Goal: Use online tool/utility: Utilize a website feature to perform a specific function

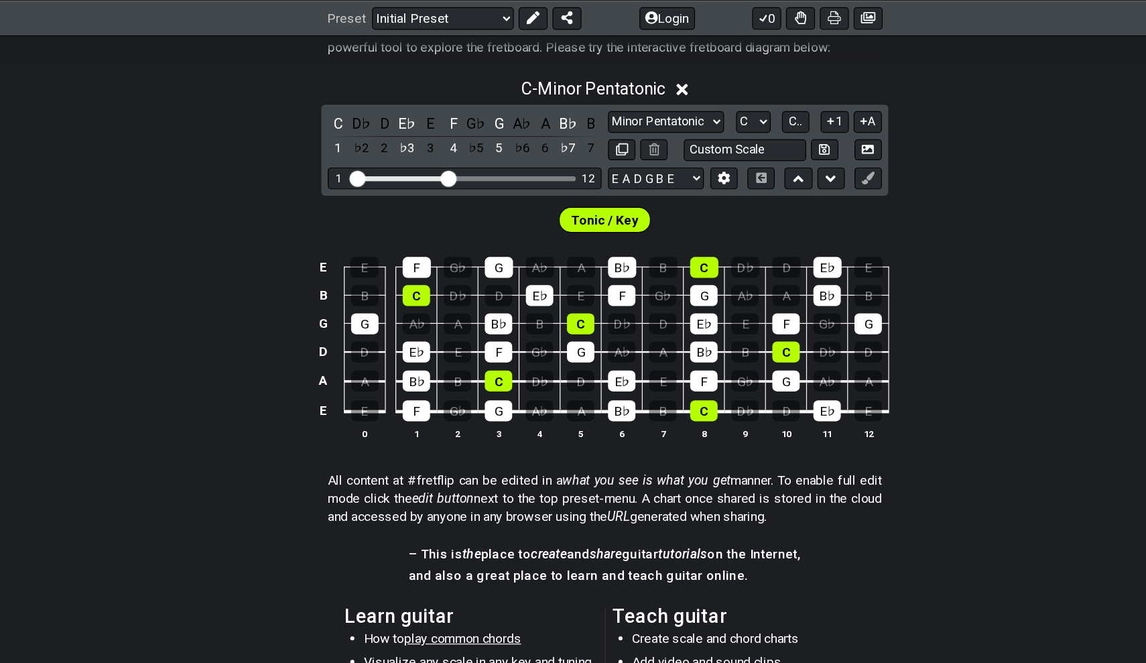
scroll to position [226, 0]
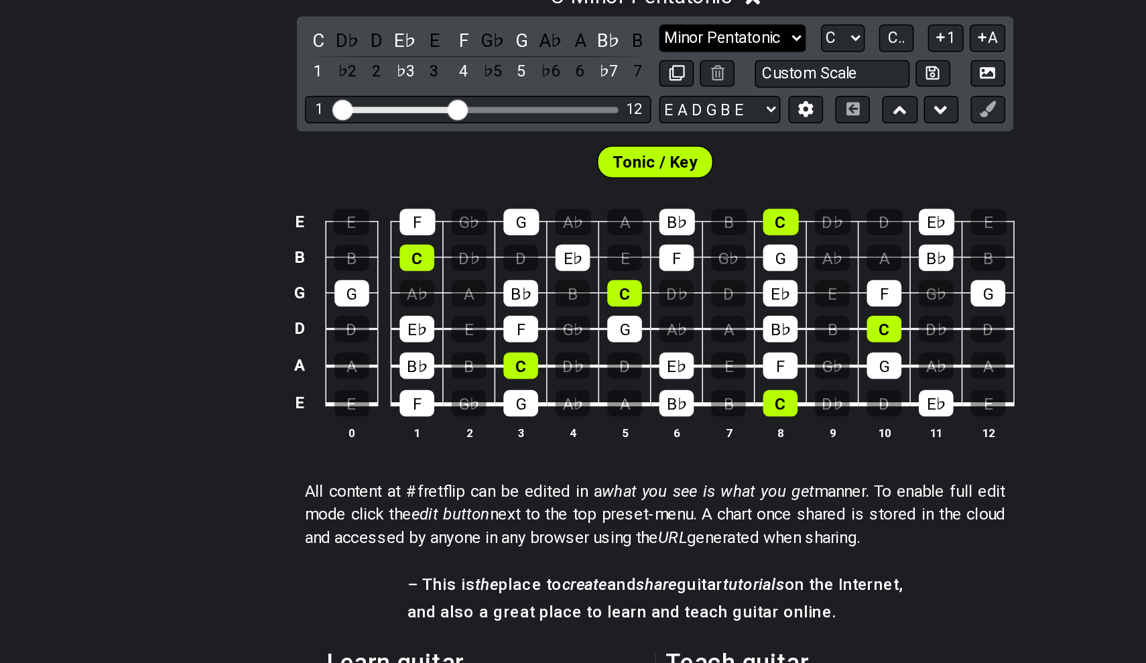
select select "Minor / Aeolian"
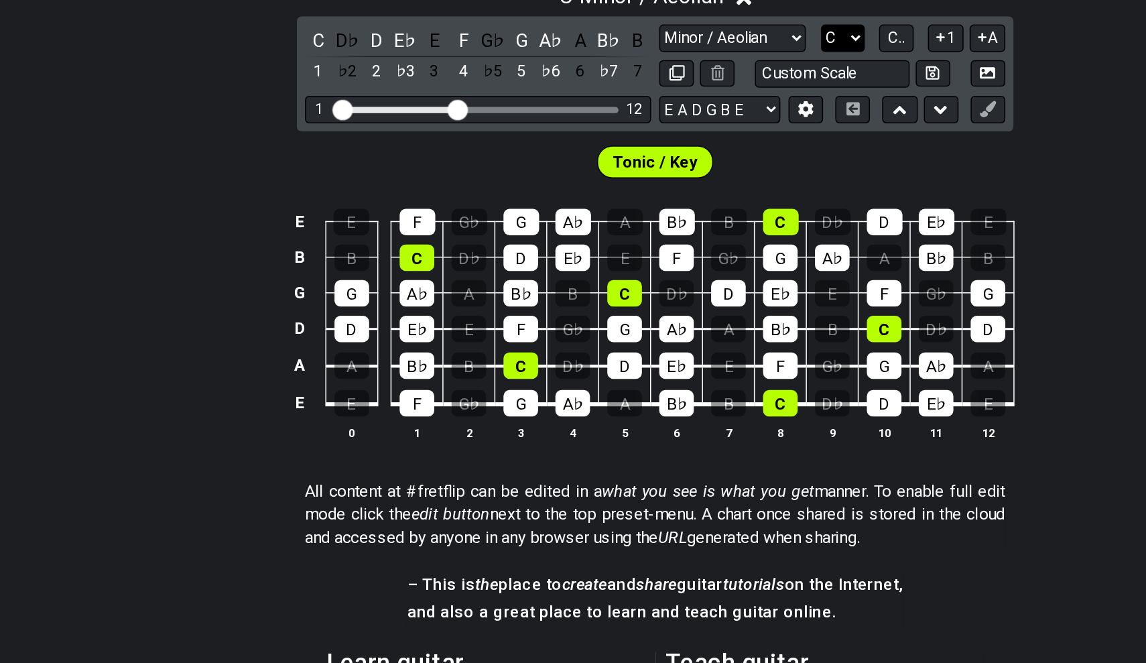
select select "A"
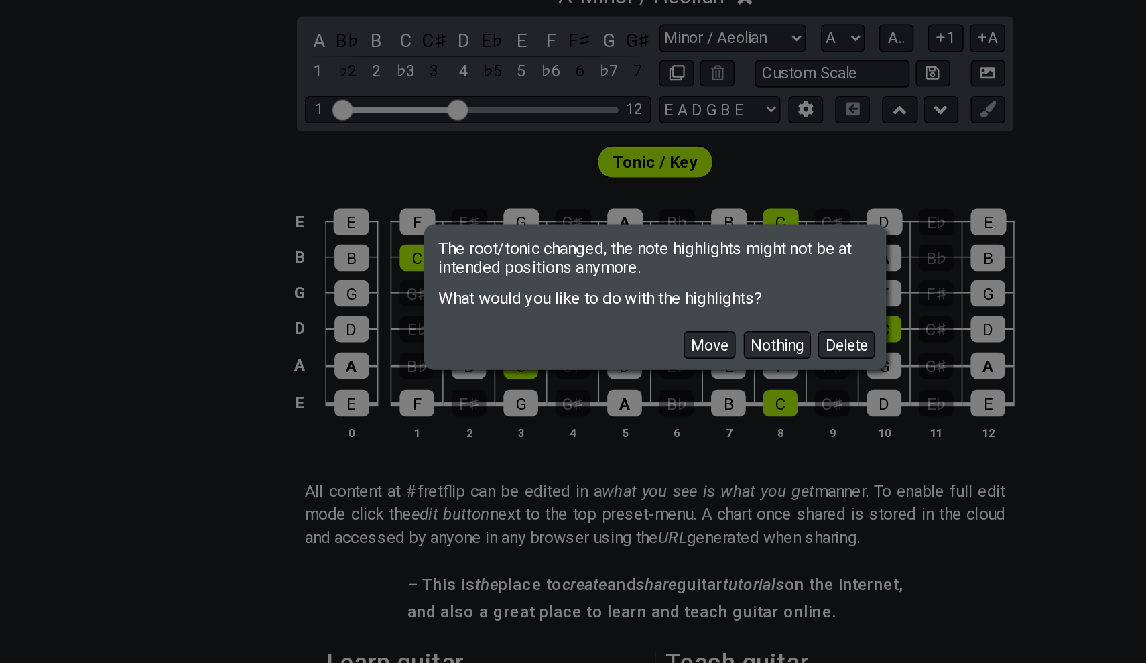
click at [544, 338] on div "Move Nothing Delete" at bounding box center [573, 357] width 300 height 39
click at [680, 354] on button "Delete" at bounding box center [699, 363] width 38 height 18
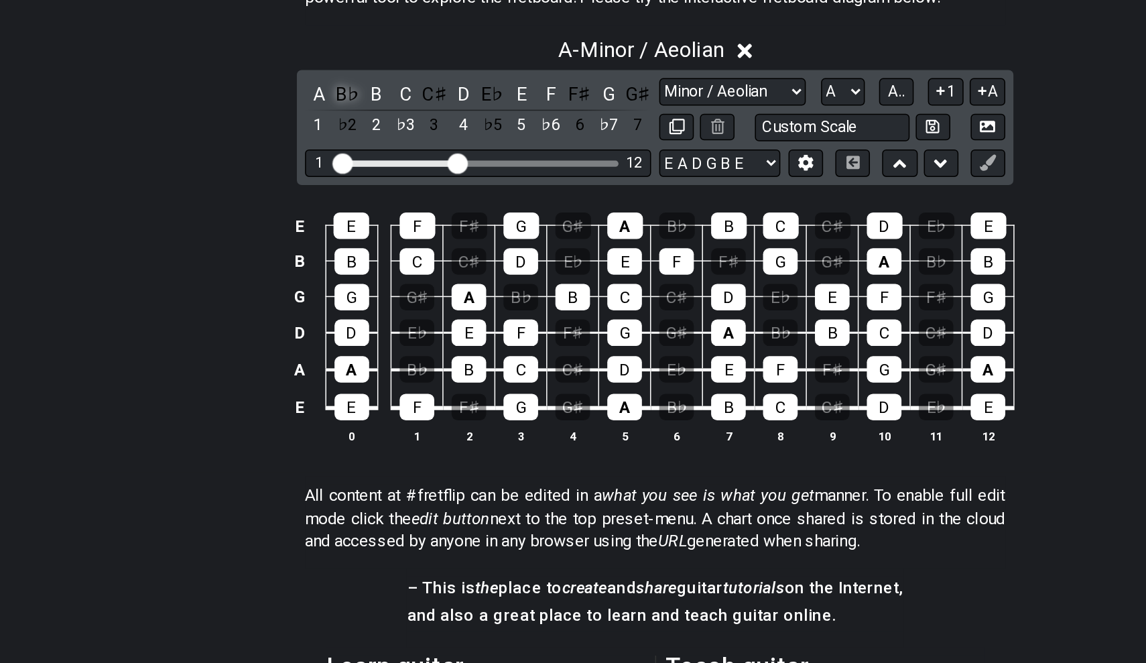
click at [362, 153] on div "B♭" at bounding box center [370, 162] width 17 height 18
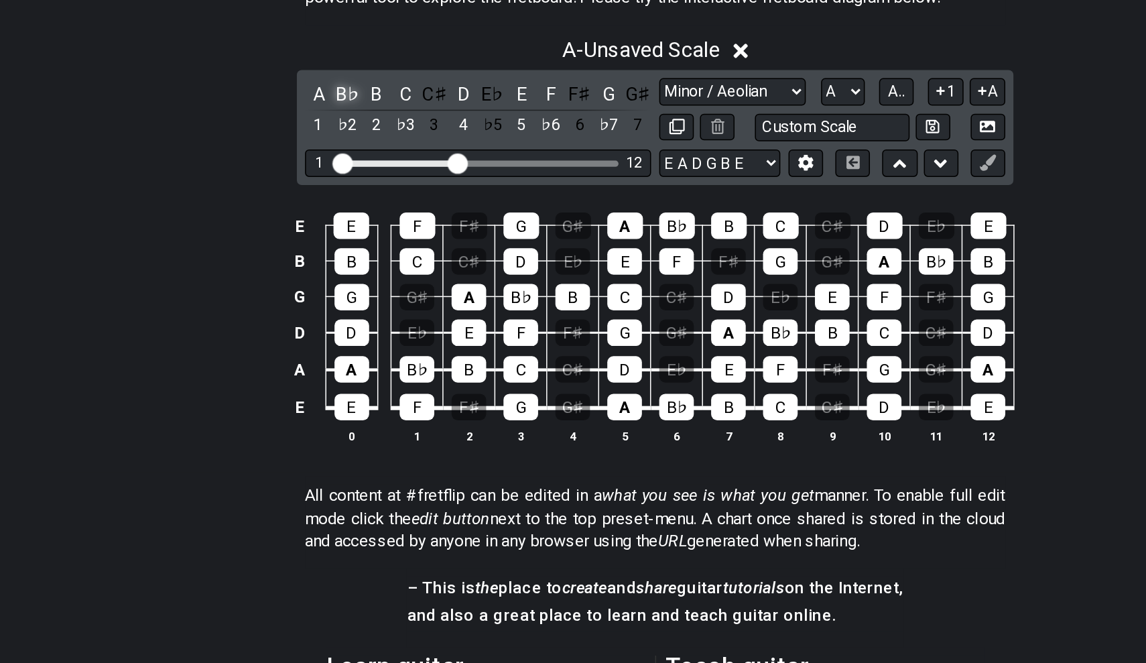
click at [362, 153] on div "B♭" at bounding box center [370, 162] width 17 height 18
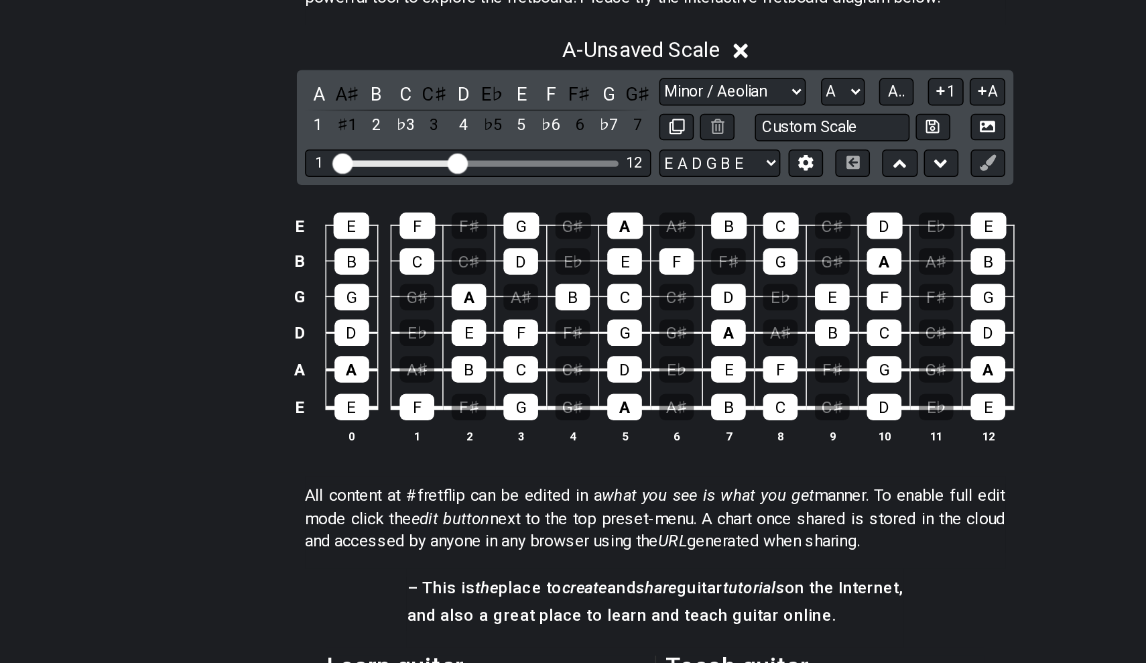
click at [342, 153] on div "A A♯ B C C♯ D E♭ E F F♯ G G♯ 1 ♯1 2 ♭3 3 4 ♭5 5 ♭6 6 ♭7 7" at bounding box center [456, 173] width 228 height 40
click at [457, 153] on div "E♭" at bounding box center [465, 162] width 17 height 18
click at [342, 153] on div "A" at bounding box center [350, 162] width 17 height 18
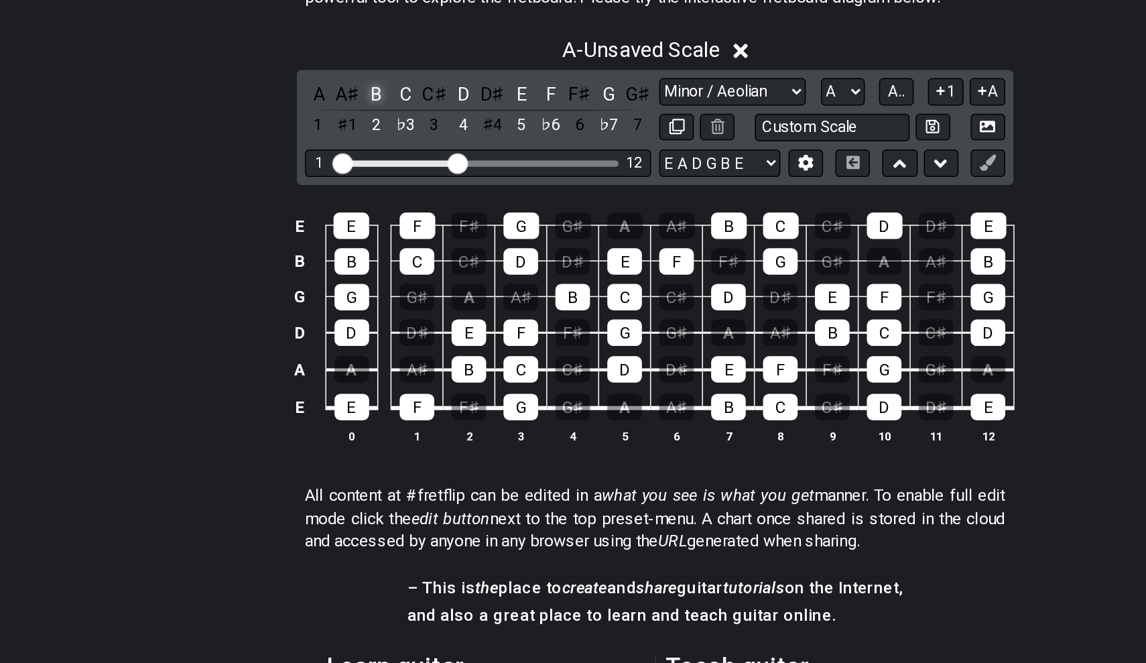
click at [381, 153] on div "B" at bounding box center [389, 162] width 17 height 18
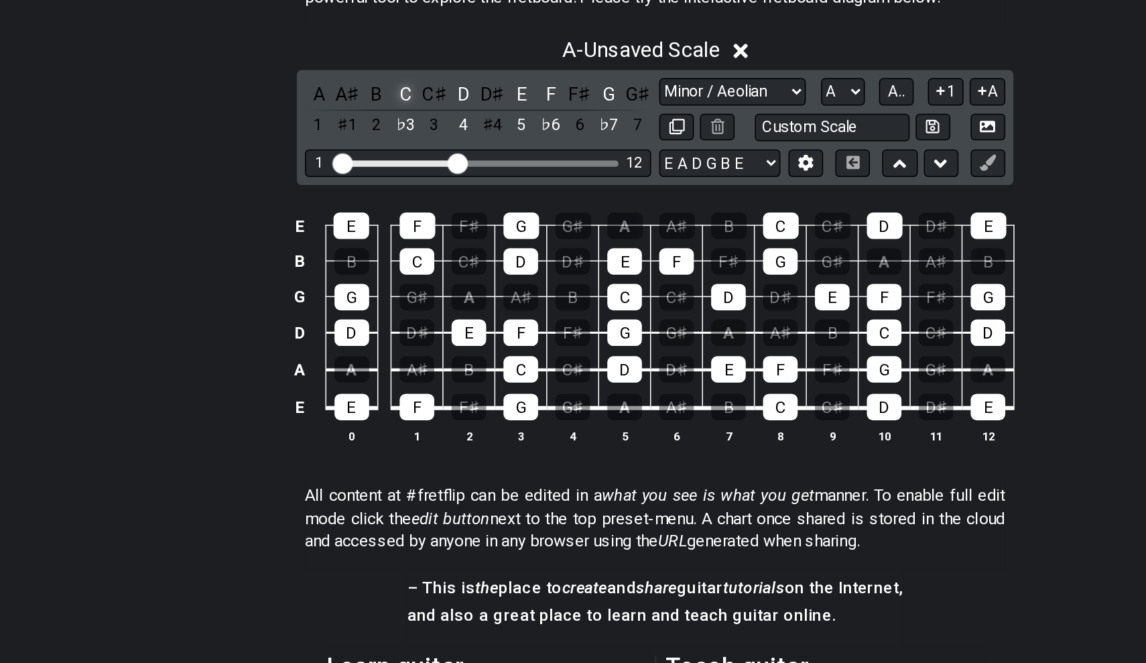
click at [400, 153] on div "C" at bounding box center [408, 162] width 17 height 18
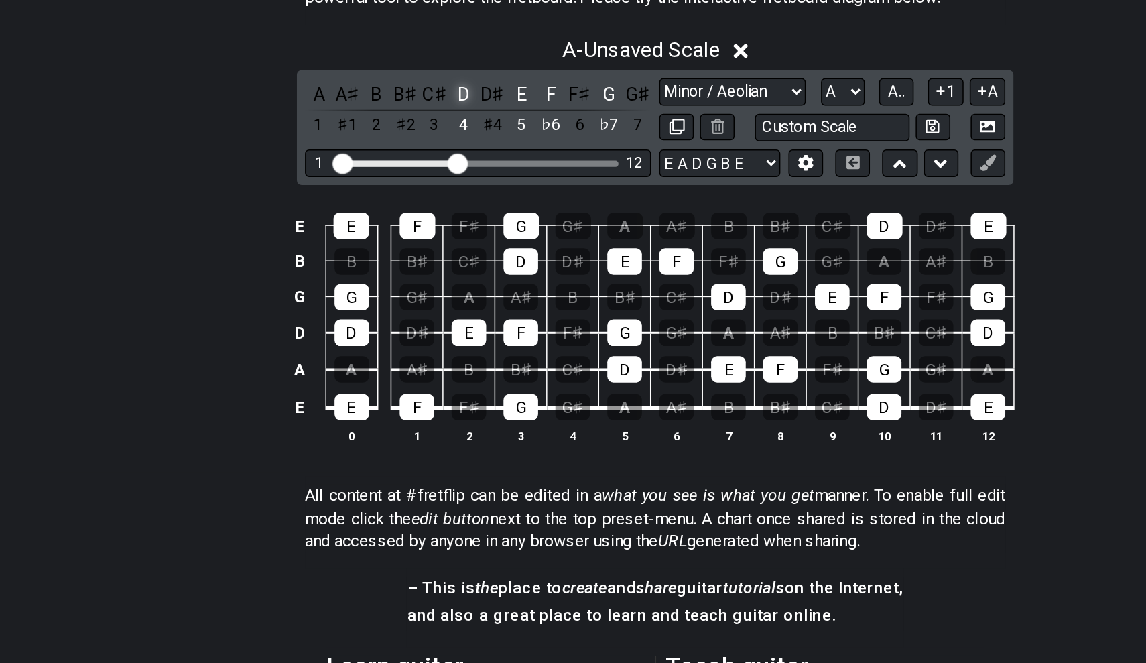
click at [438, 153] on div "D" at bounding box center [446, 162] width 17 height 18
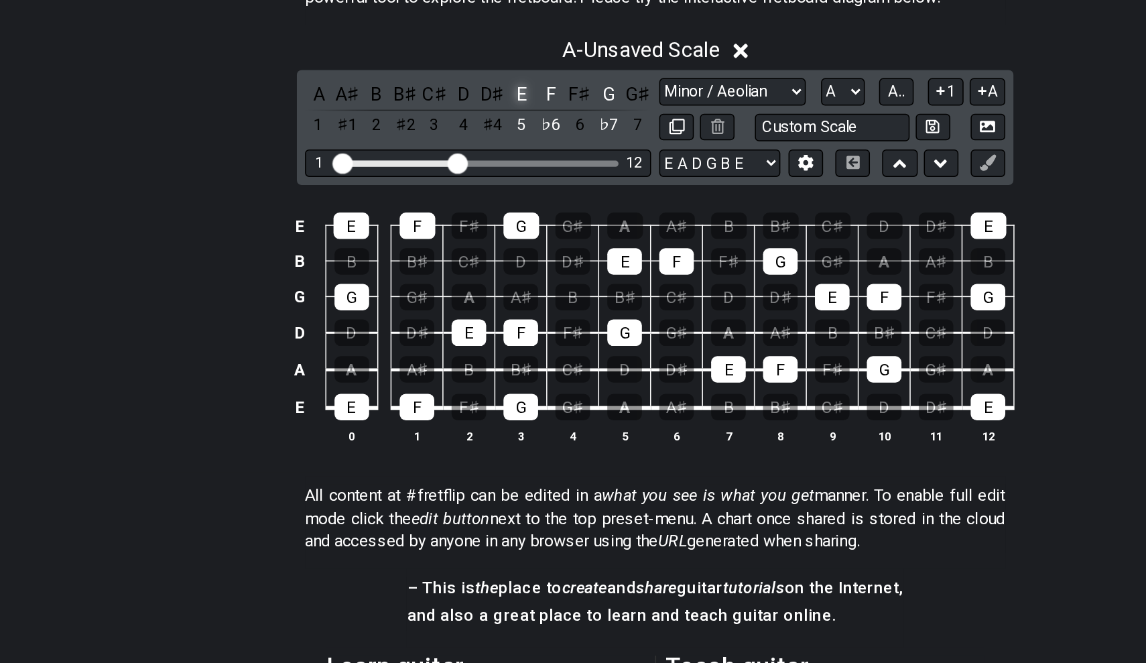
click at [477, 153] on div "E" at bounding box center [485, 162] width 17 height 18
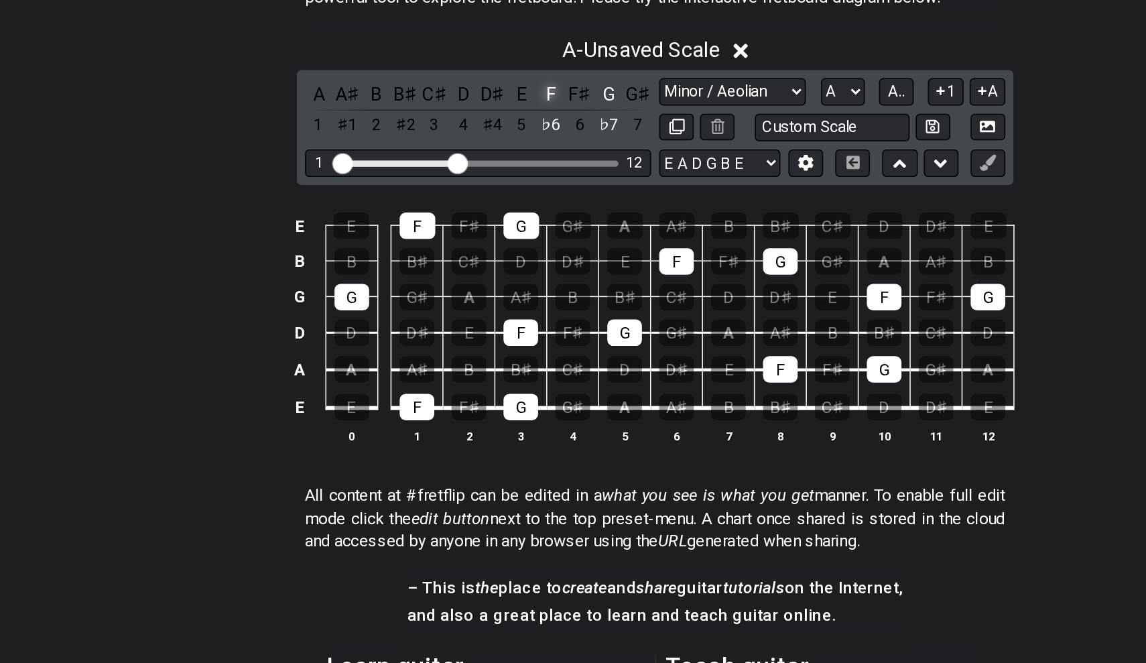
click at [495, 153] on div "F" at bounding box center [503, 162] width 17 height 18
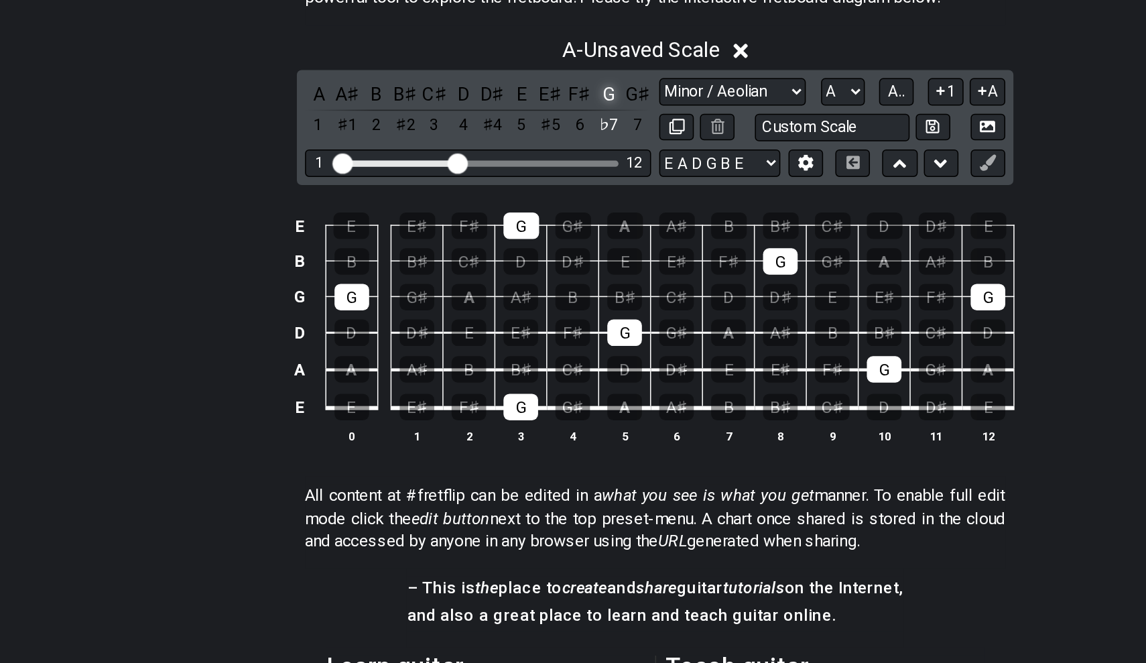
click at [533, 153] on div "G" at bounding box center [541, 162] width 17 height 18
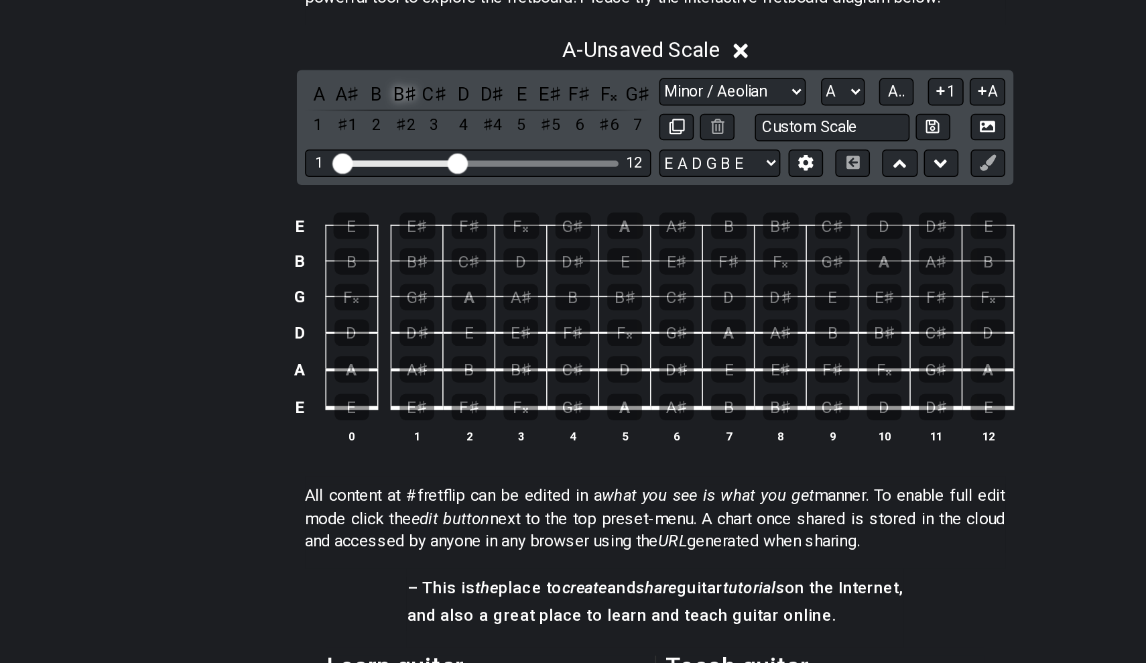
click at [400, 153] on div "B♯" at bounding box center [408, 162] width 17 height 18
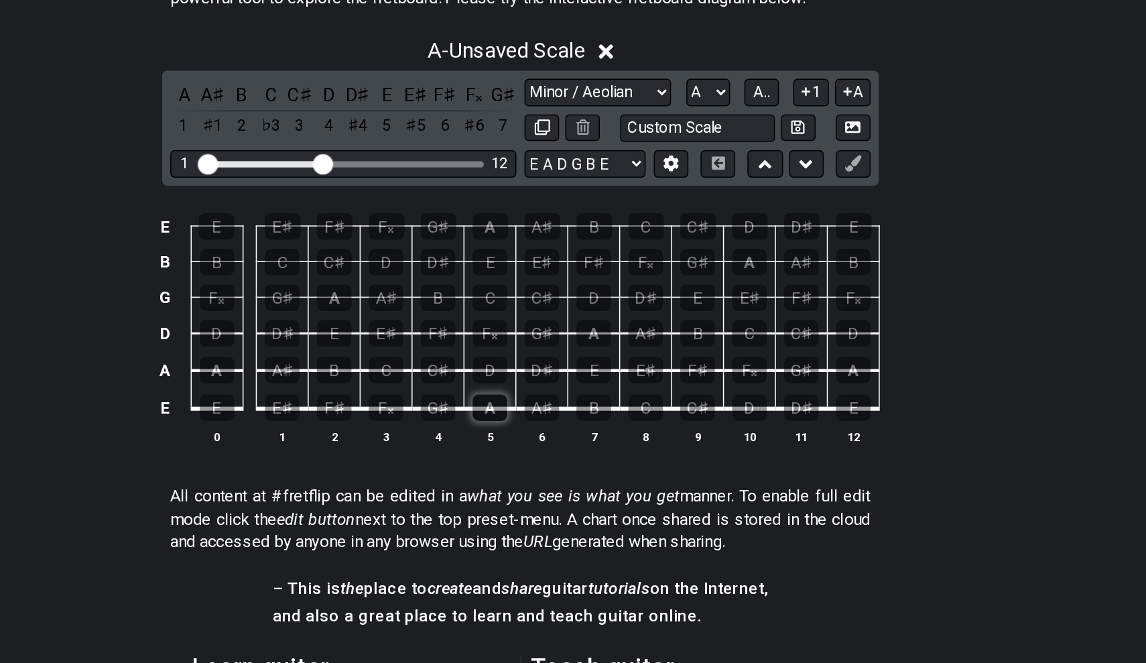
click at [542, 360] on div "A" at bounding box center [553, 368] width 23 height 17
click at [610, 360] on div "B" at bounding box center [621, 368] width 23 height 17
click at [644, 360] on div "C" at bounding box center [655, 368] width 23 height 17
click at [542, 335] on div "D" at bounding box center [553, 343] width 23 height 17
click at [610, 335] on div "E" at bounding box center [621, 343] width 23 height 17
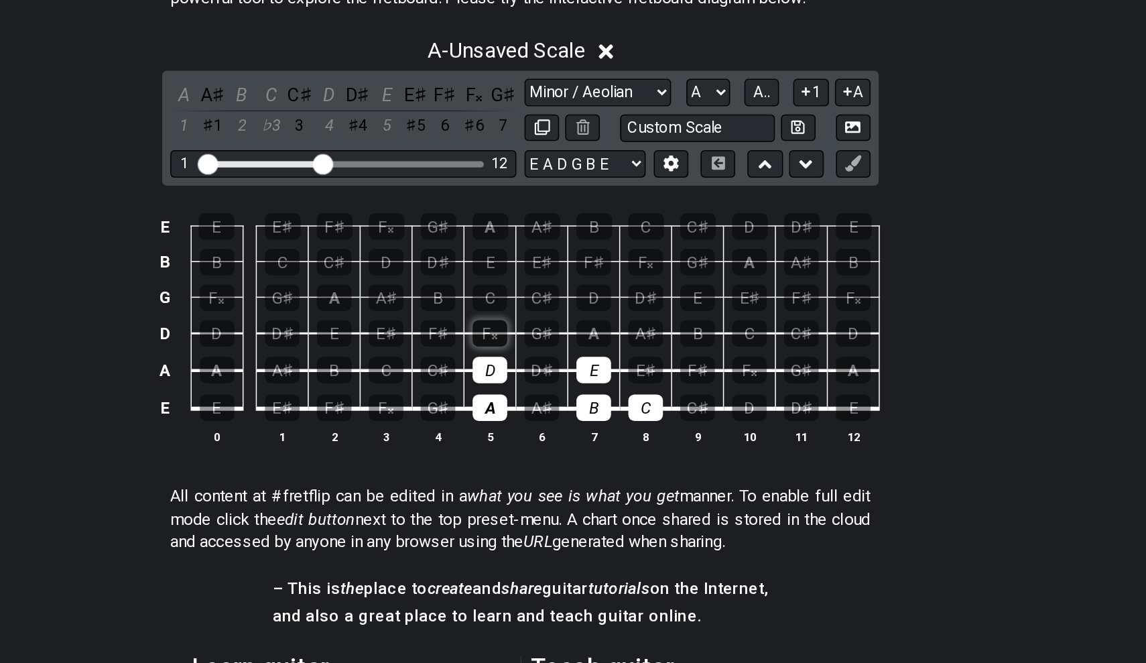
click at [542, 311] on div "F𝄪" at bounding box center [553, 319] width 23 height 17
click at [576, 311] on div "G♯" at bounding box center [587, 319] width 23 height 17
click at [515, 153] on div "F♯" at bounding box center [523, 162] width 17 height 18
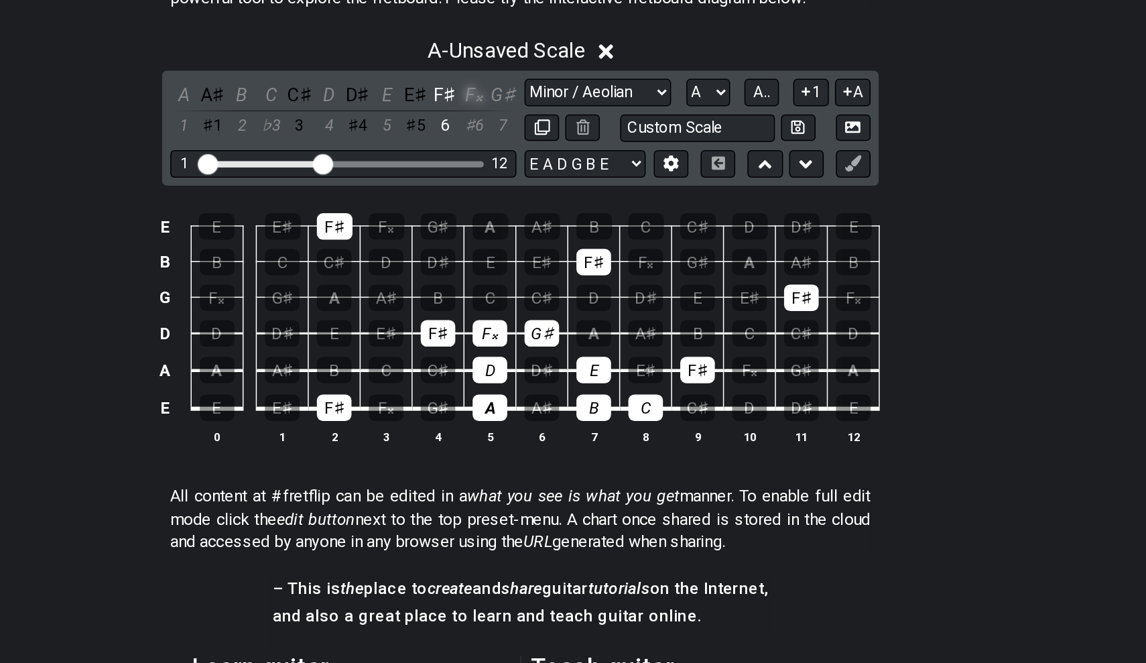
click at [533, 153] on div "F𝄪" at bounding box center [541, 162] width 17 height 18
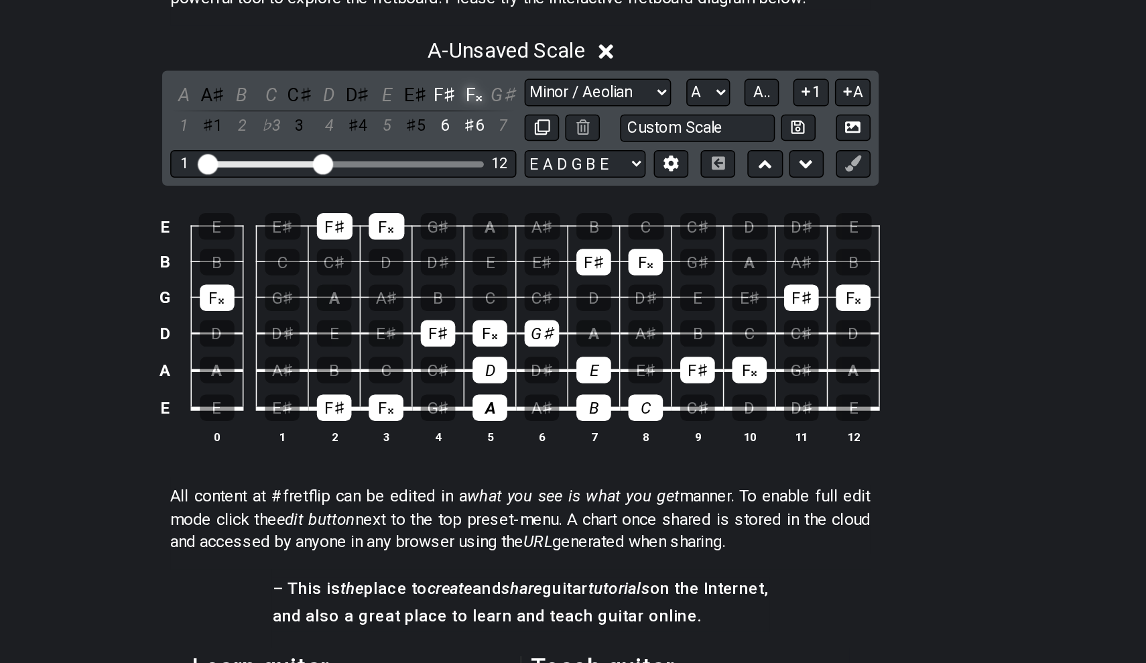
click at [533, 153] on div "F𝄪" at bounding box center [541, 162] width 17 height 18
click at [515, 153] on div "F♯" at bounding box center [523, 162] width 17 height 18
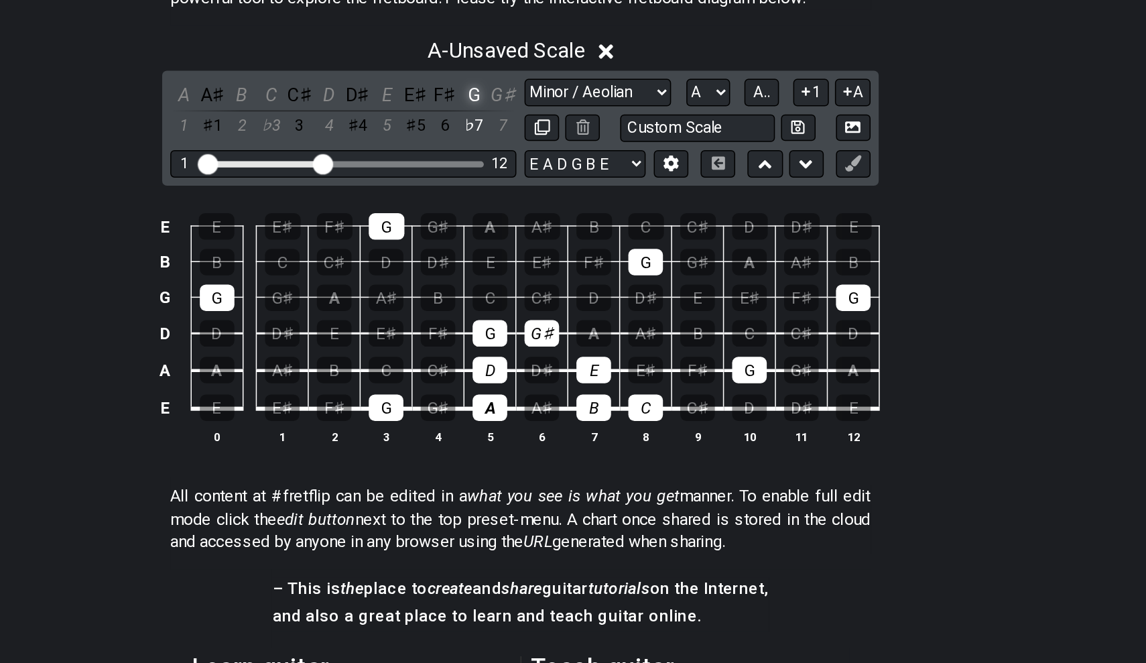
click at [533, 153] on div "G" at bounding box center [541, 162] width 17 height 18
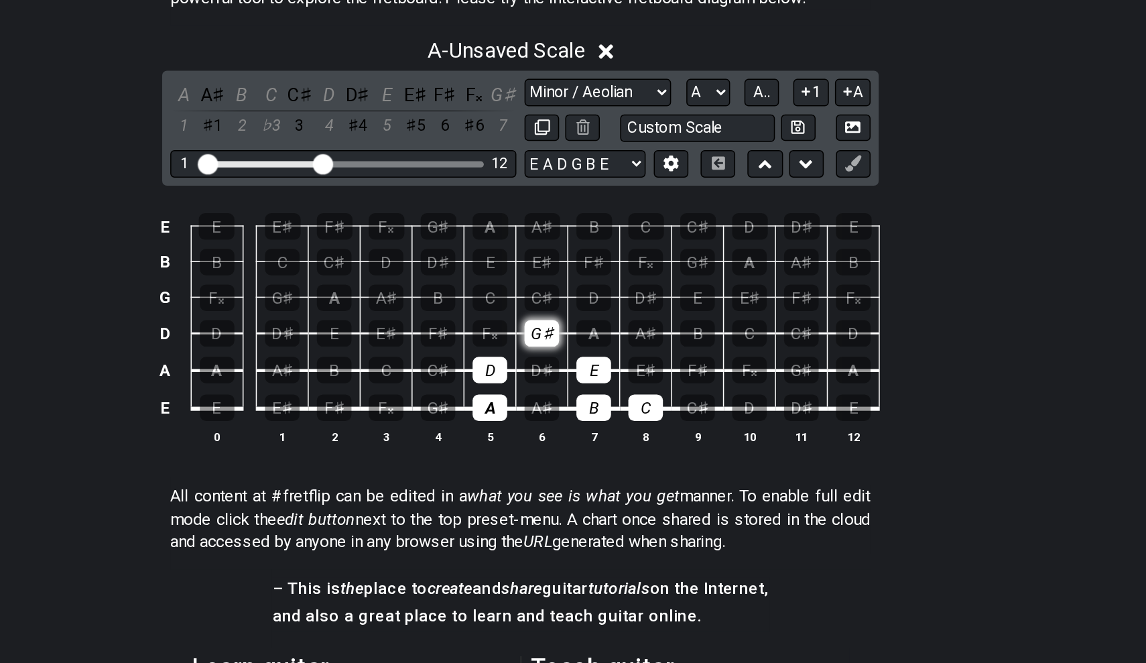
click at [576, 311] on div "G♯" at bounding box center [587, 319] width 23 height 17
click at [533, 153] on div "F𝄪" at bounding box center [541, 162] width 17 height 18
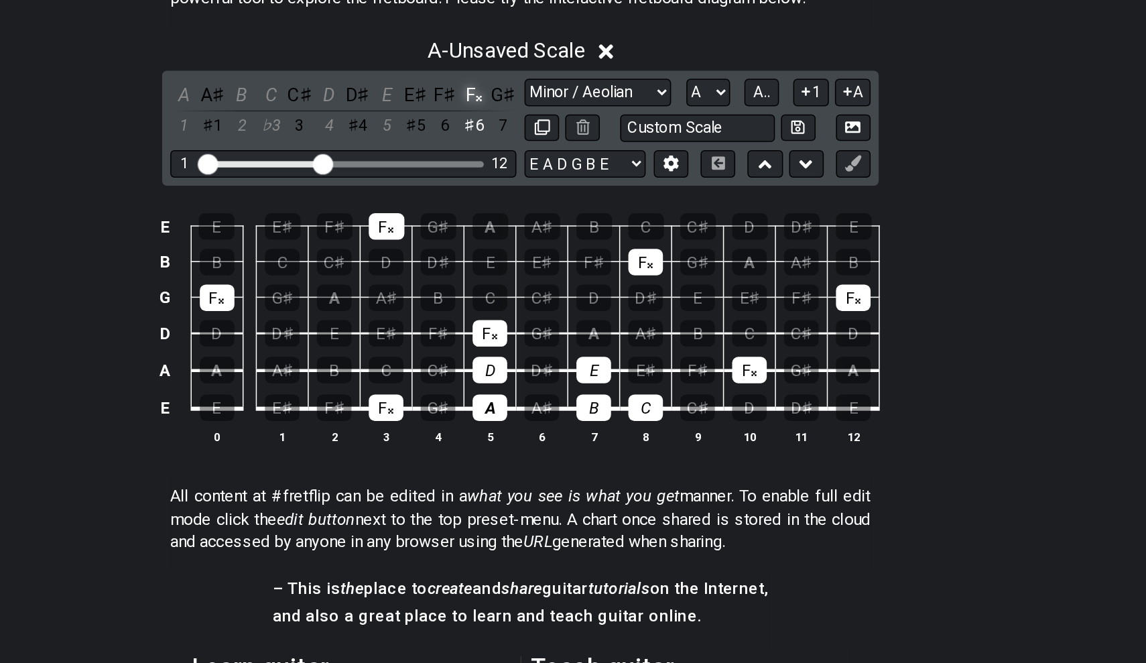
click at [533, 153] on div "F𝄪" at bounding box center [541, 162] width 17 height 18
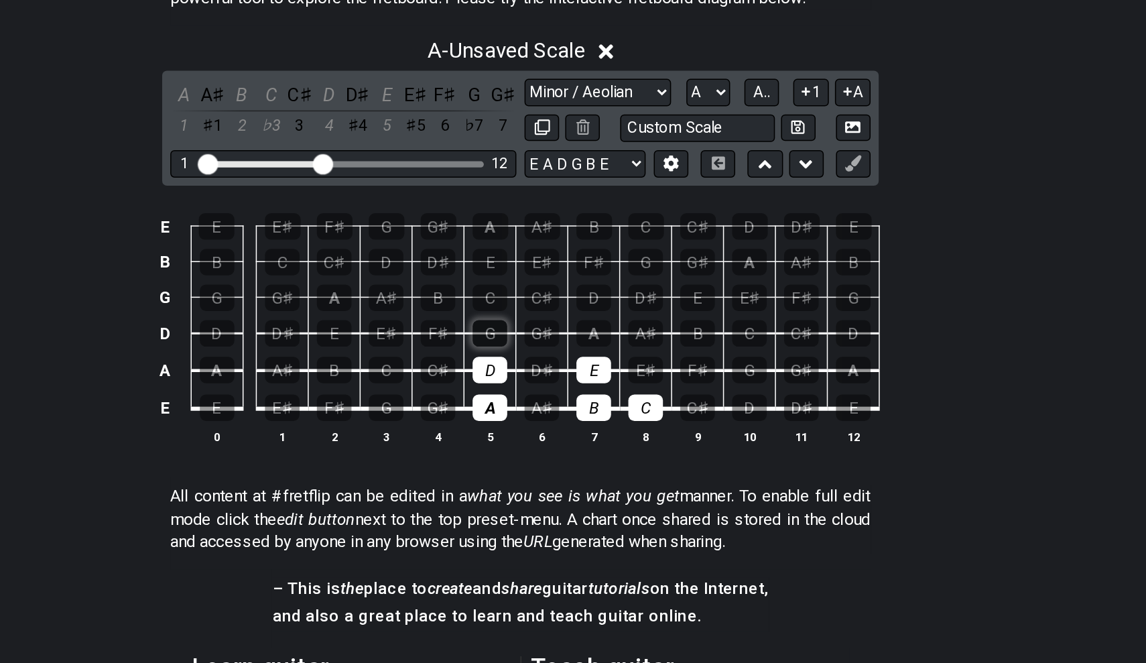
click at [542, 311] on div "G" at bounding box center [553, 319] width 23 height 17
click at [644, 335] on div "E♯" at bounding box center [655, 343] width 23 height 17
click at [495, 153] on div "E♯" at bounding box center [503, 162] width 17 height 18
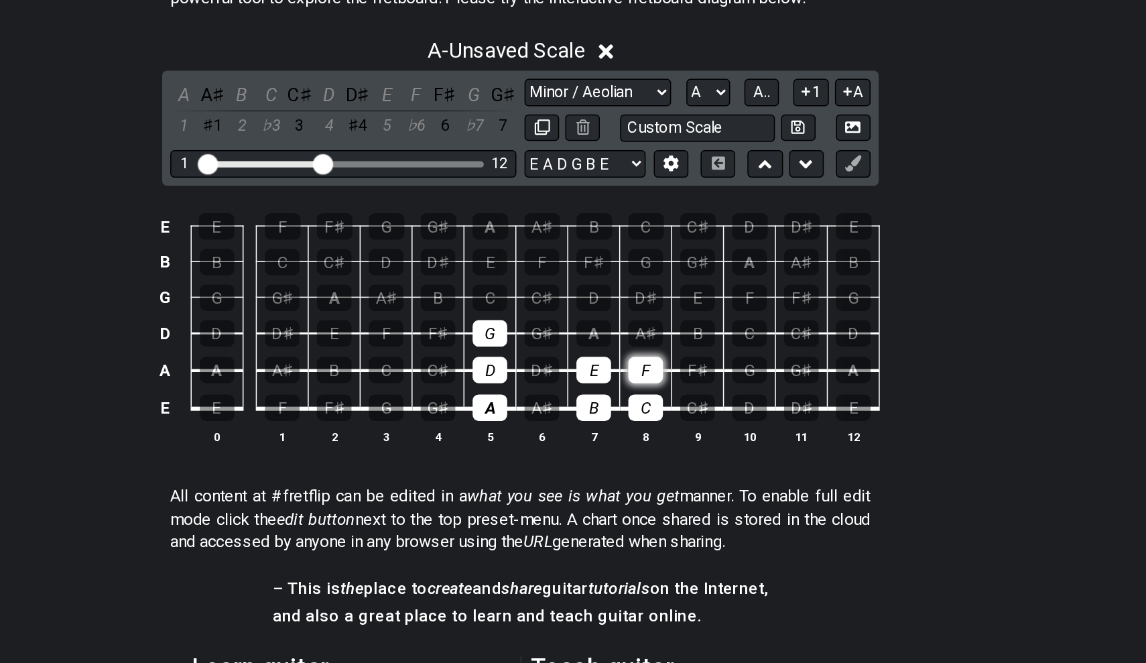
click at [644, 335] on div "F" at bounding box center [655, 343] width 23 height 17
click at [610, 311] on div "A" at bounding box center [621, 319] width 23 height 17
click at [610, 360] on div "B" at bounding box center [621, 368] width 23 height 17
click at [610, 335] on div "E" at bounding box center [621, 343] width 23 height 17
click at [605, 344] on td "B" at bounding box center [622, 356] width 34 height 25
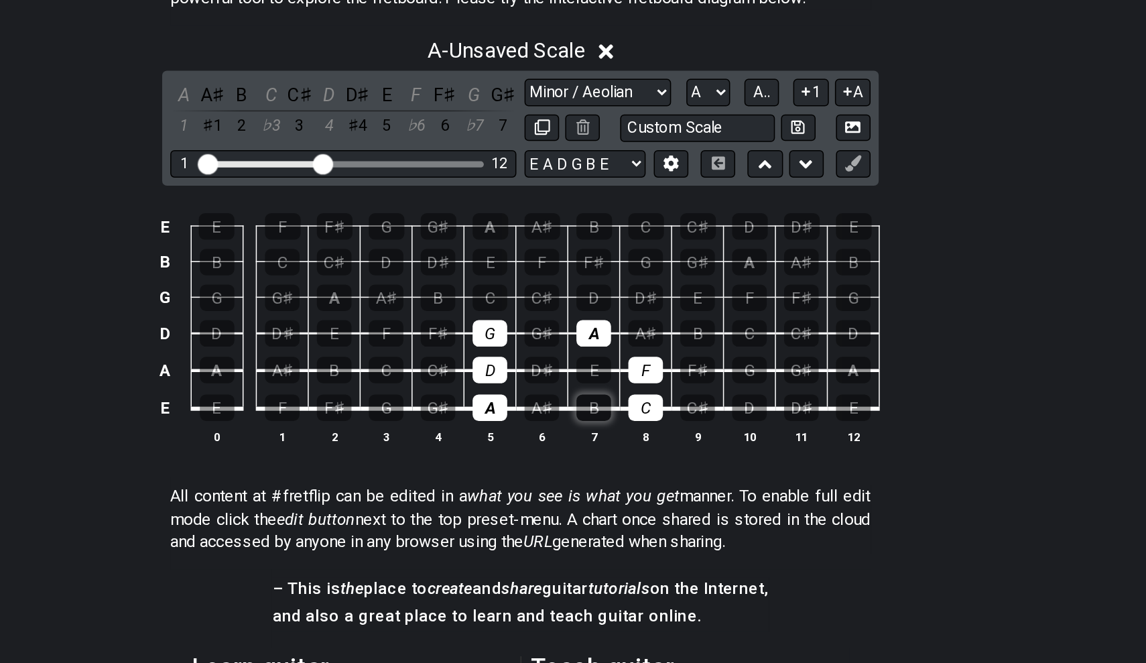
click at [610, 360] on div "B" at bounding box center [621, 368] width 23 height 17
click at [605, 344] on td "B" at bounding box center [622, 356] width 34 height 25
click at [610, 335] on div "E" at bounding box center [621, 343] width 23 height 17
click at [644, 335] on div "F" at bounding box center [655, 343] width 23 height 17
click at [610, 360] on div "B" at bounding box center [621, 368] width 23 height 17
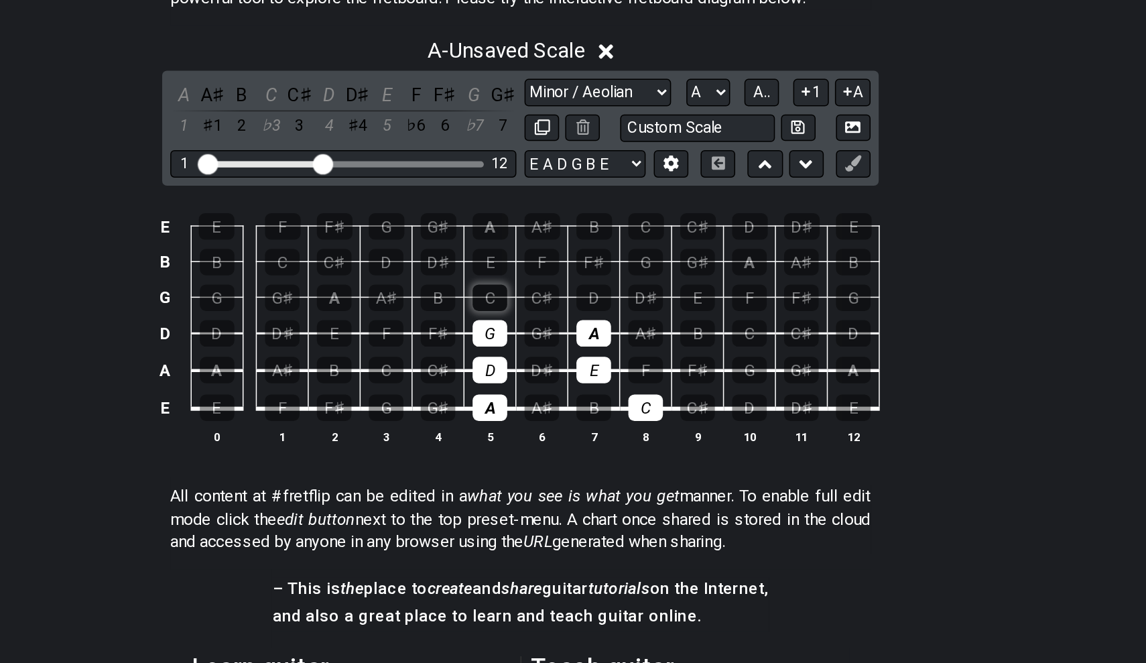
click at [542, 288] on div "C" at bounding box center [553, 296] width 23 height 17
click at [610, 288] on div "D" at bounding box center [621, 296] width 23 height 17
click at [542, 264] on div "E" at bounding box center [553, 272] width 23 height 17
click at [644, 264] on div "G" at bounding box center [655, 272] width 23 height 17
click at [542, 241] on div "A" at bounding box center [553, 249] width 23 height 17
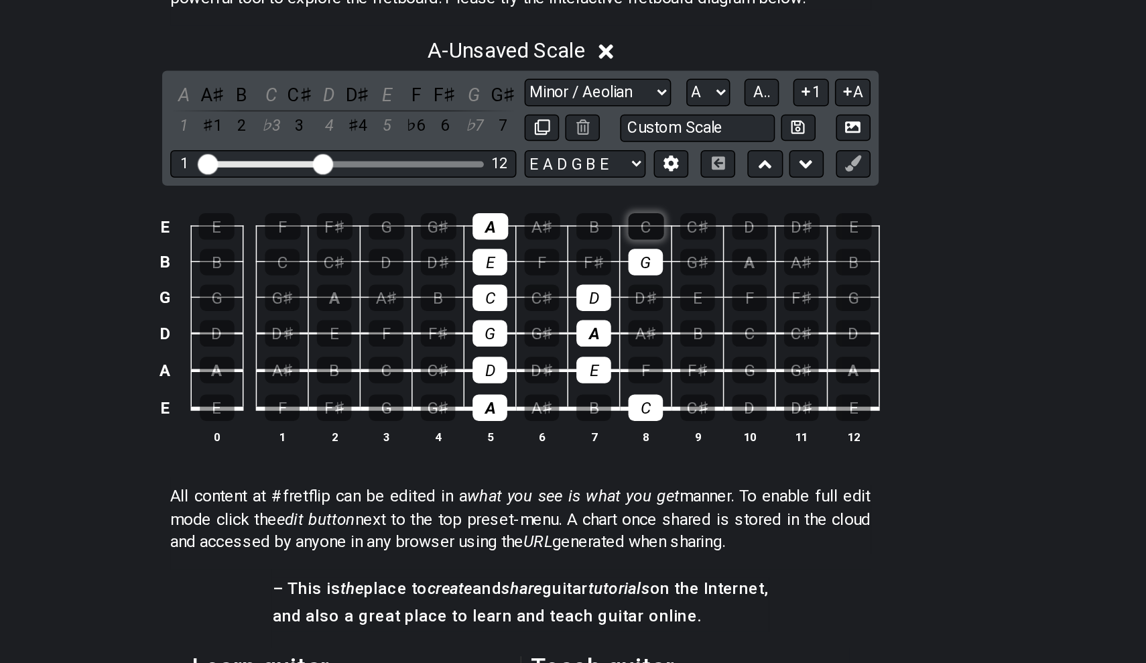
click at [644, 241] on div "C" at bounding box center [655, 249] width 23 height 17
click at [576, 264] on div "F" at bounding box center [587, 272] width 23 height 17
click at [610, 360] on div "B" at bounding box center [621, 368] width 23 height 17
click at [644, 335] on div "F" at bounding box center [655, 343] width 23 height 17
click at [610, 241] on div "B" at bounding box center [621, 249] width 23 height 17
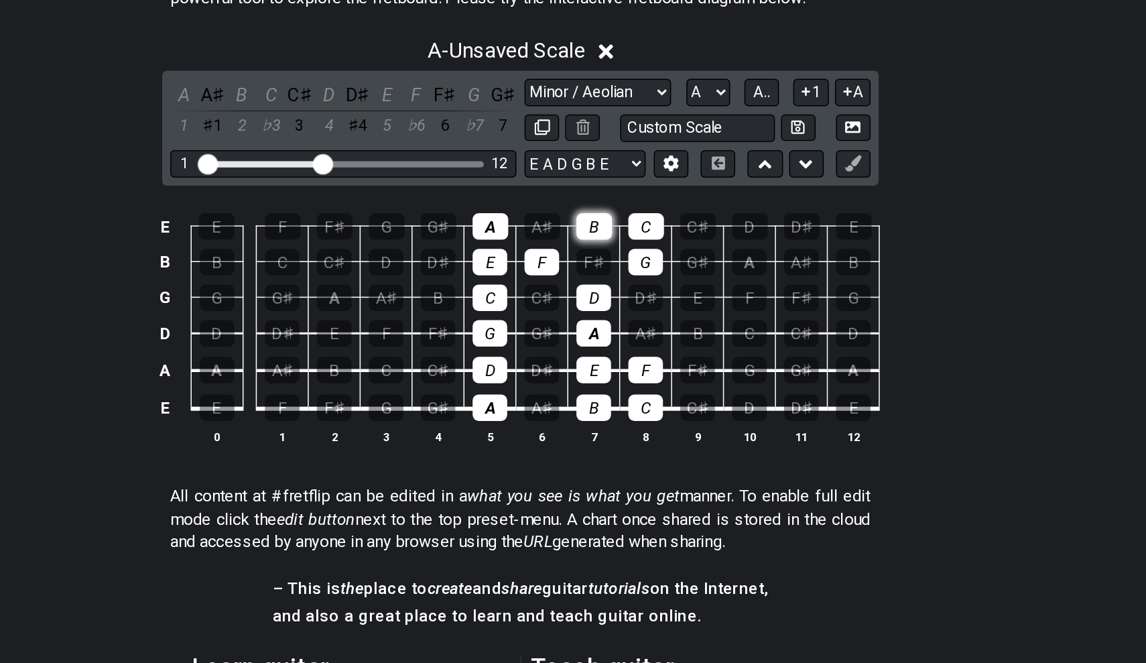
click at [610, 241] on div "B" at bounding box center [621, 249] width 23 height 17
click at [610, 360] on div "B" at bounding box center [621, 368] width 23 height 17
click at [576, 264] on div "F" at bounding box center [587, 272] width 23 height 17
click at [644, 335] on div "F" at bounding box center [655, 343] width 23 height 17
click at [707, 249] on td "A" at bounding box center [724, 260] width 34 height 23
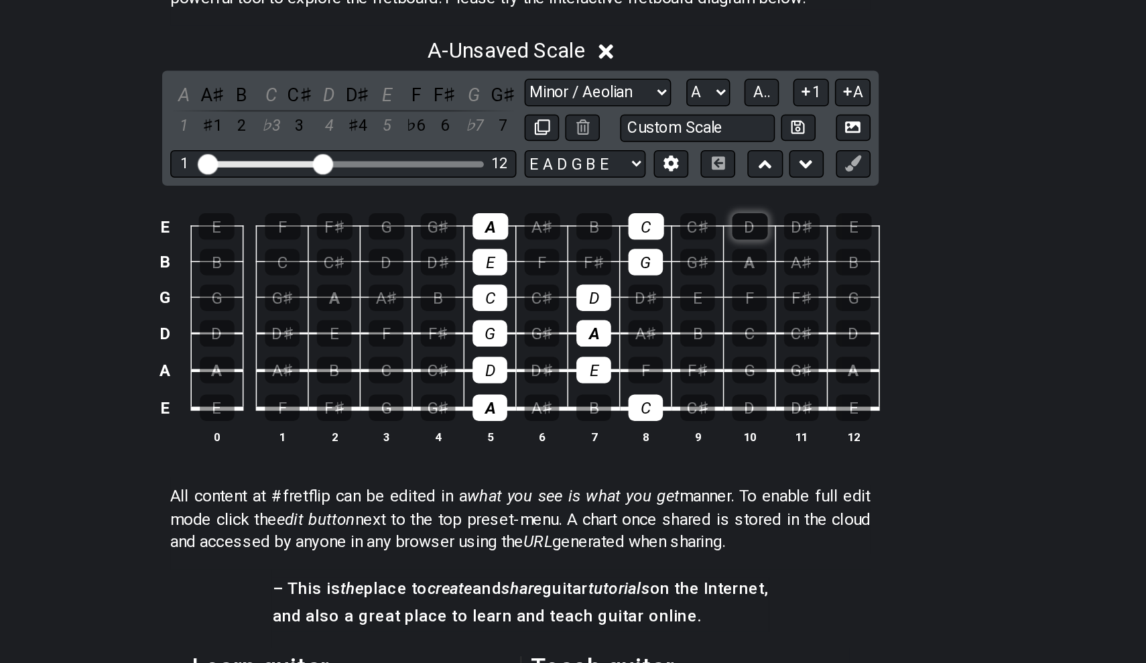
click at [712, 241] on div "D" at bounding box center [723, 249] width 23 height 17
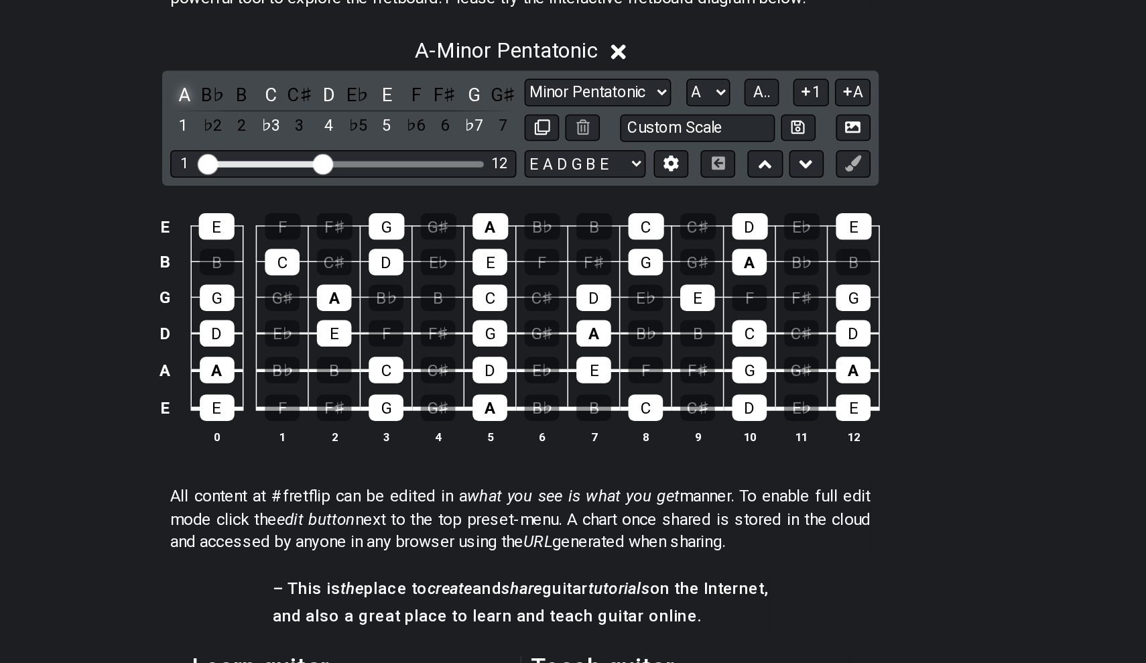
click at [342, 153] on div "A" at bounding box center [350, 162] width 17 height 18
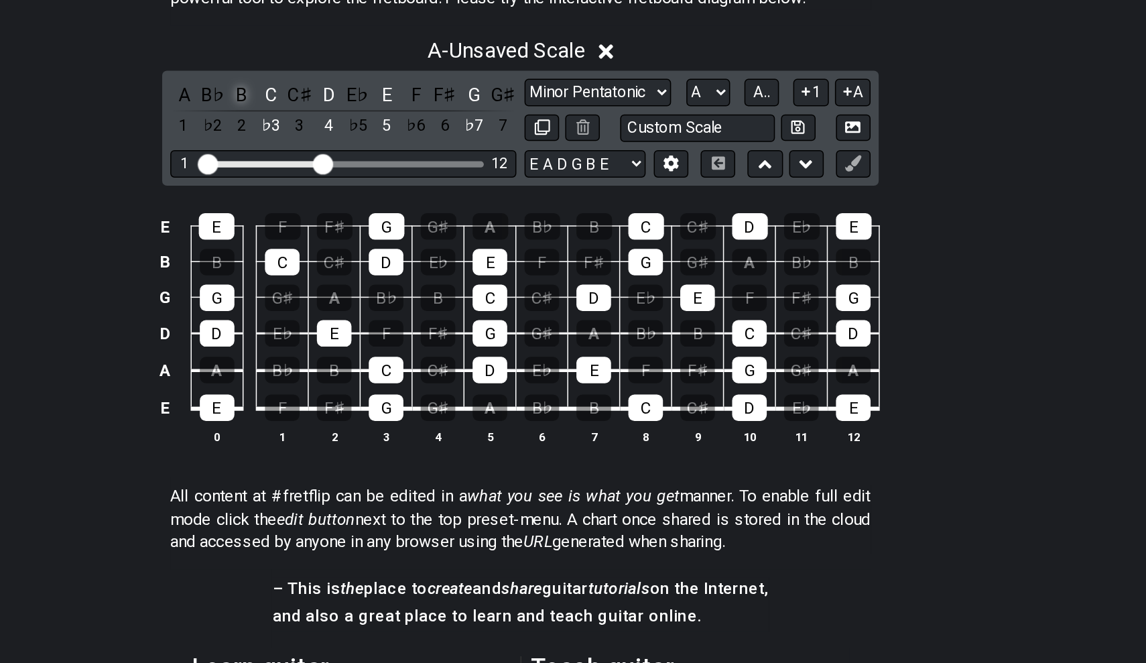
click at [381, 153] on div "B" at bounding box center [389, 162] width 17 height 18
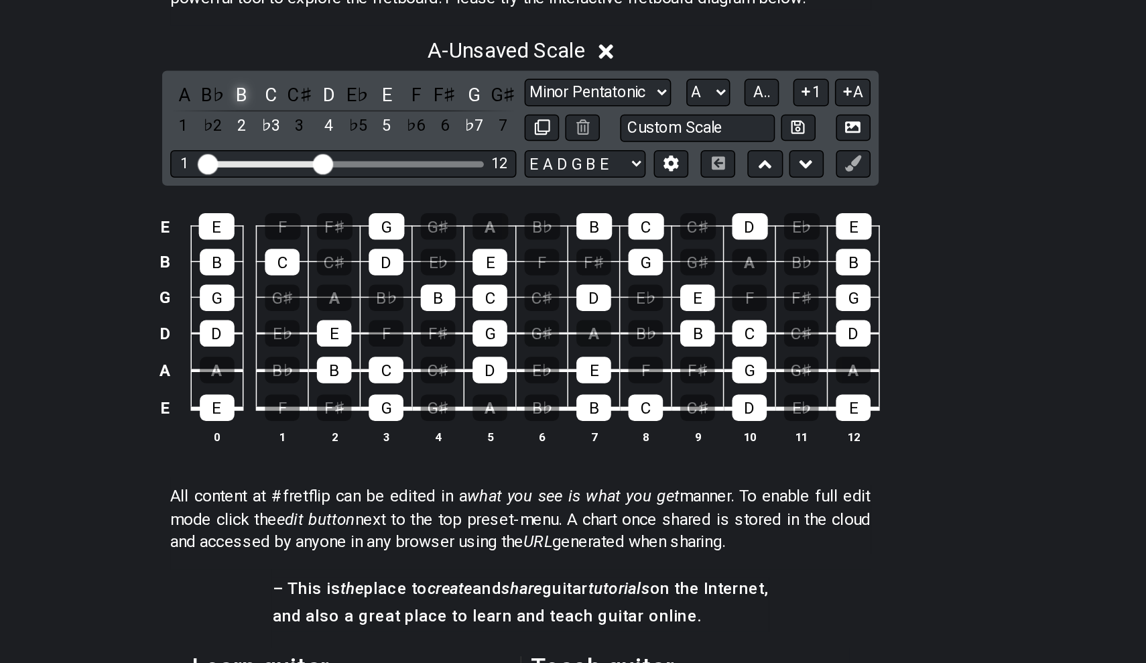
click at [381, 153] on div "B" at bounding box center [389, 162] width 17 height 18
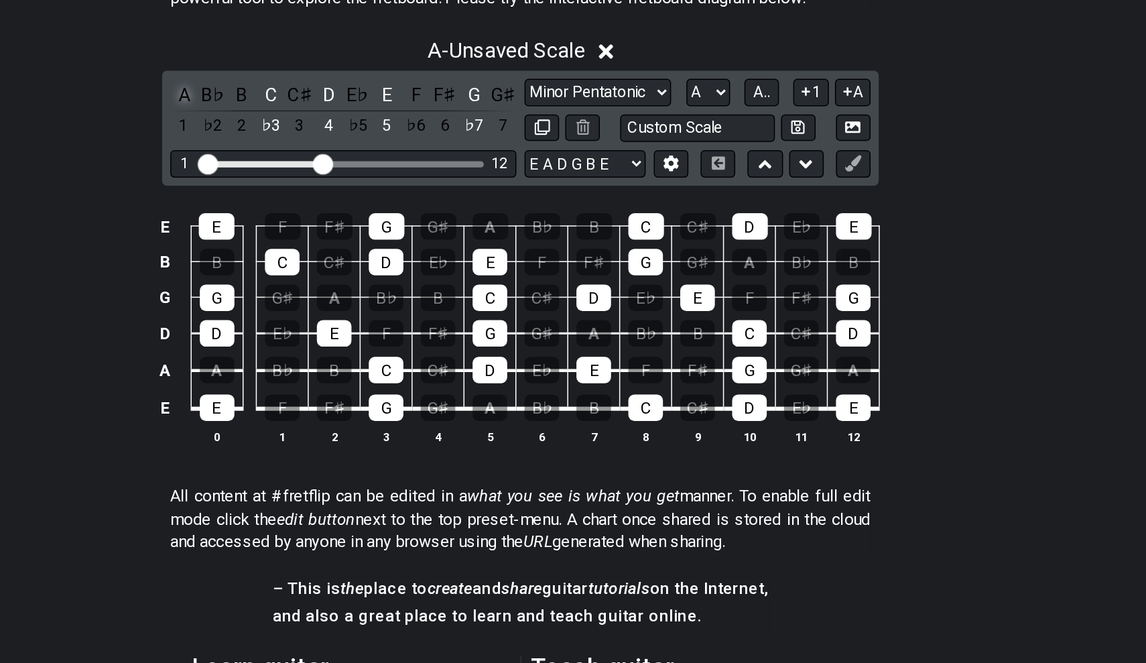
click at [342, 153] on div "A" at bounding box center [350, 162] width 17 height 18
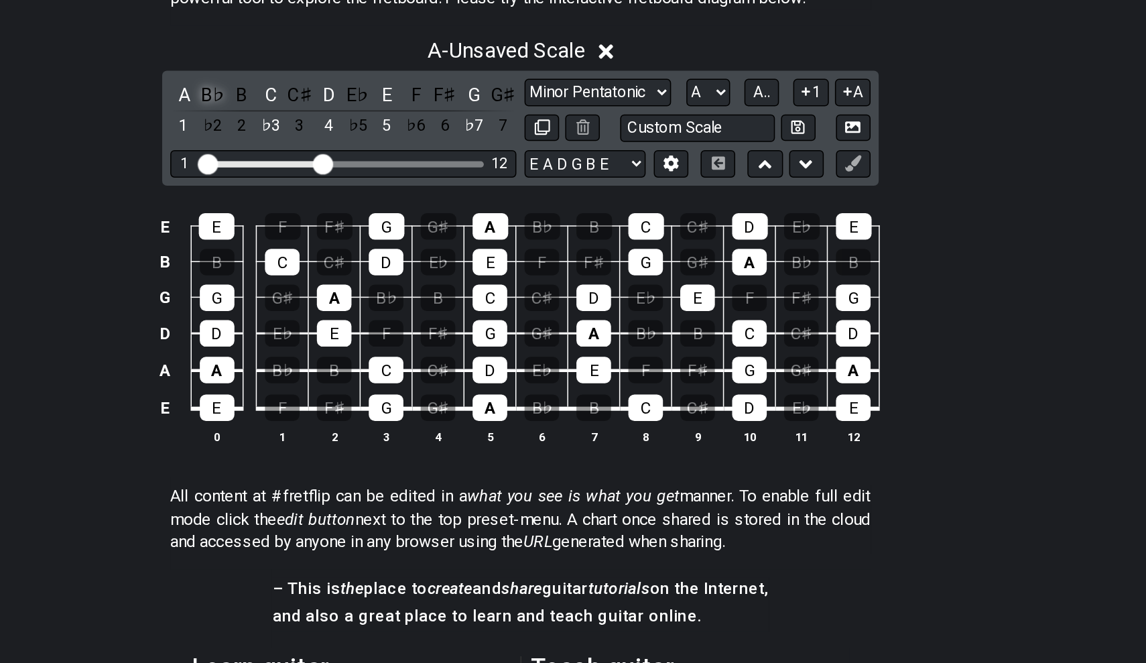
click at [362, 153] on div "B♭" at bounding box center [370, 162] width 17 height 18
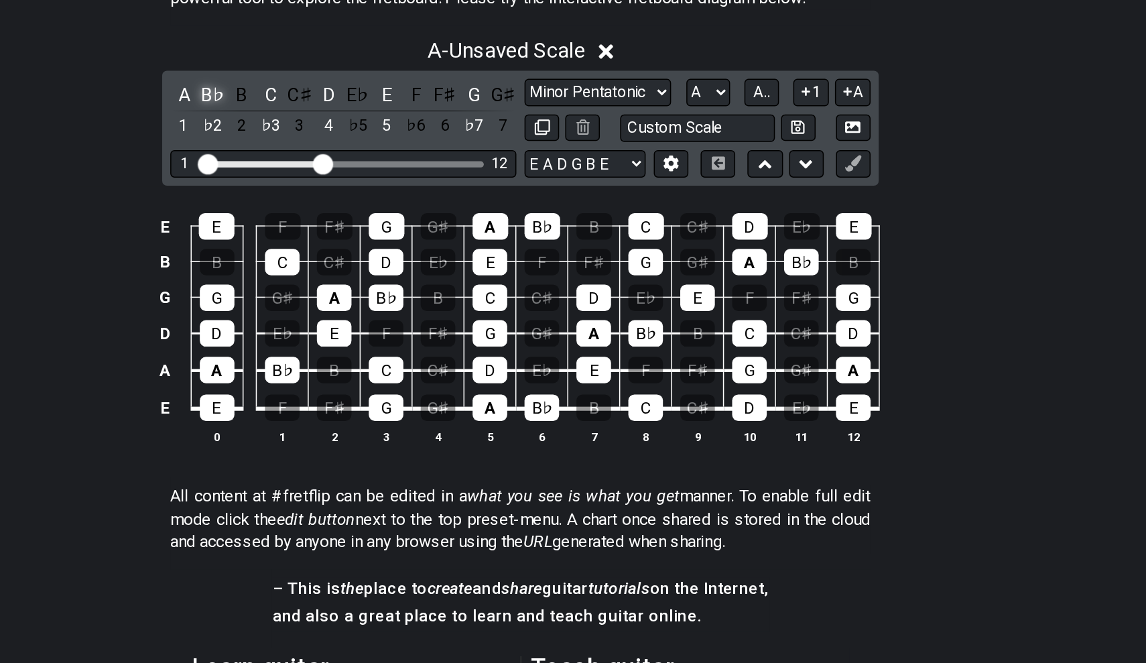
click at [362, 153] on div "B♭" at bounding box center [370, 162] width 17 height 18
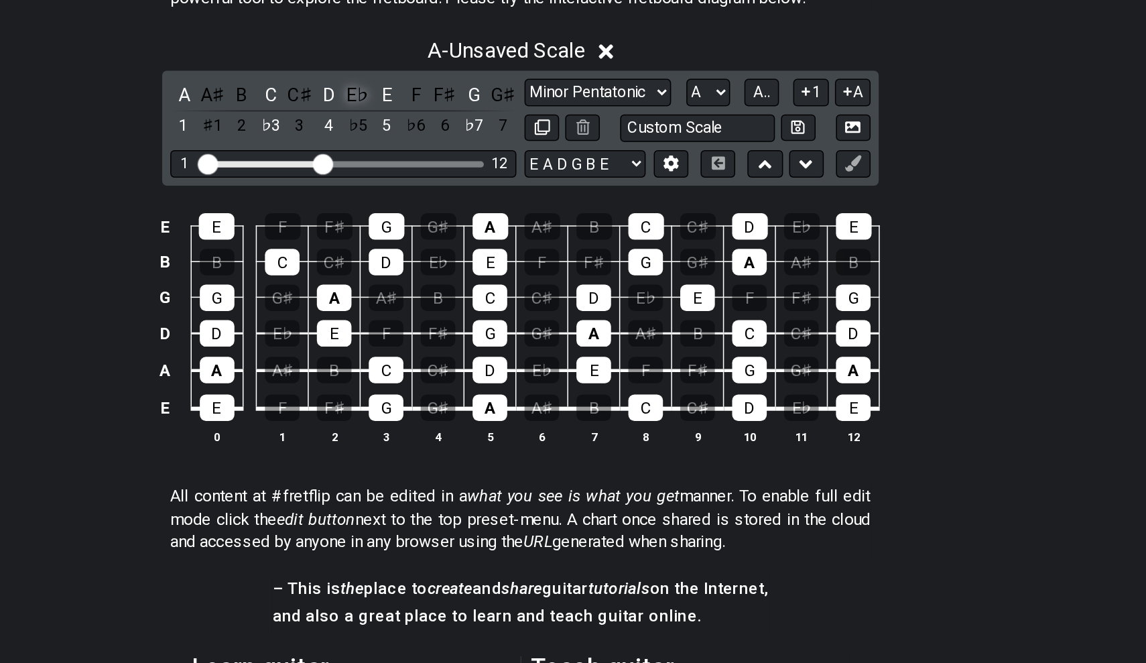
click at [457, 153] on div "E♭" at bounding box center [465, 162] width 17 height 18
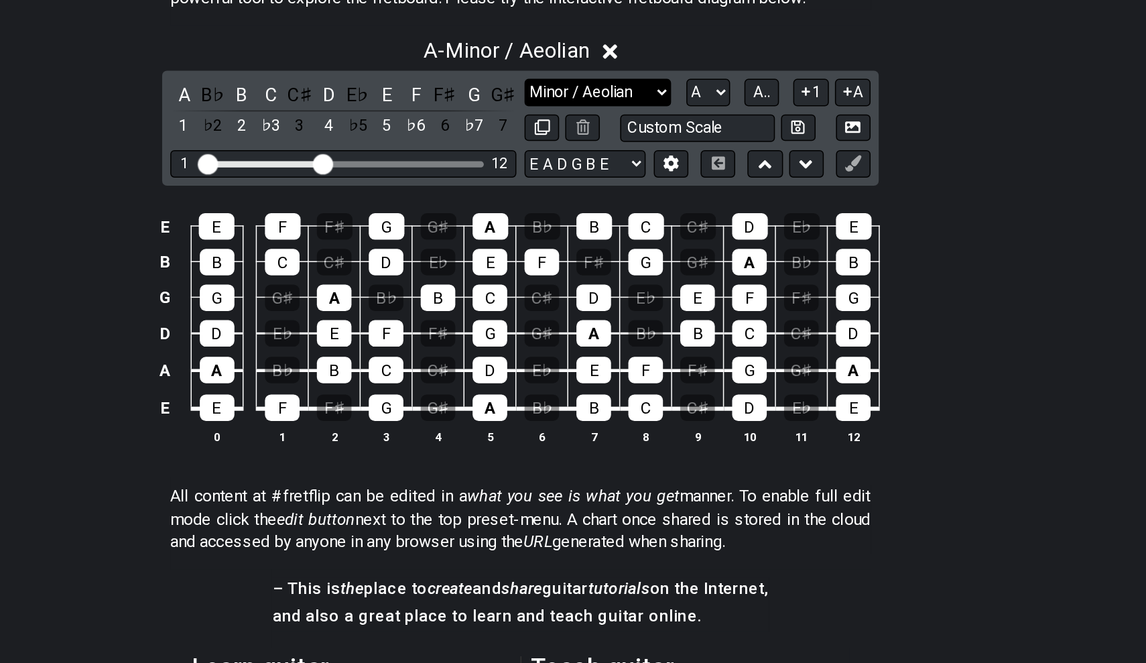
select select "Minor Pentatonic"
